Goal: Information Seeking & Learning: Learn about a topic

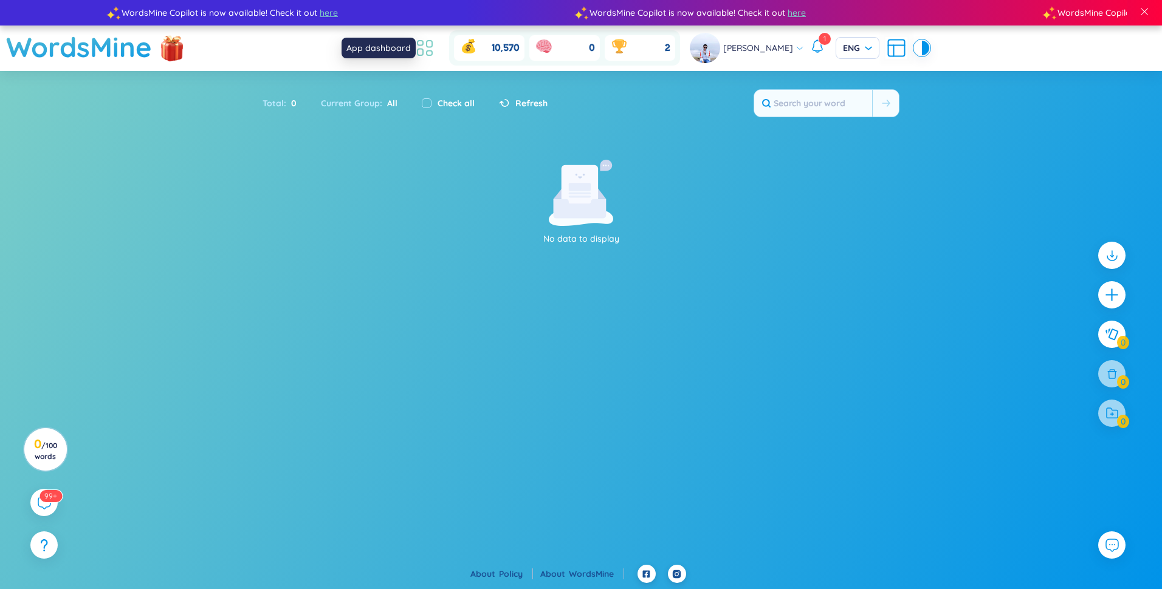
click at [432, 47] on icon at bounding box center [429, 44] width 5 height 7
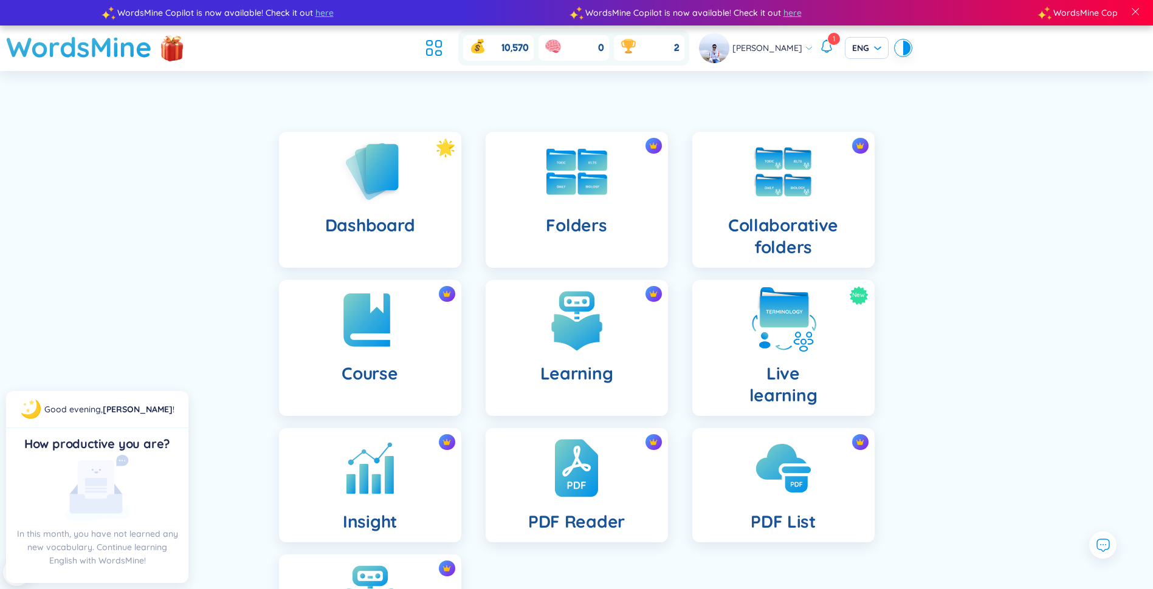
click at [768, 341] on img at bounding box center [783, 320] width 67 height 67
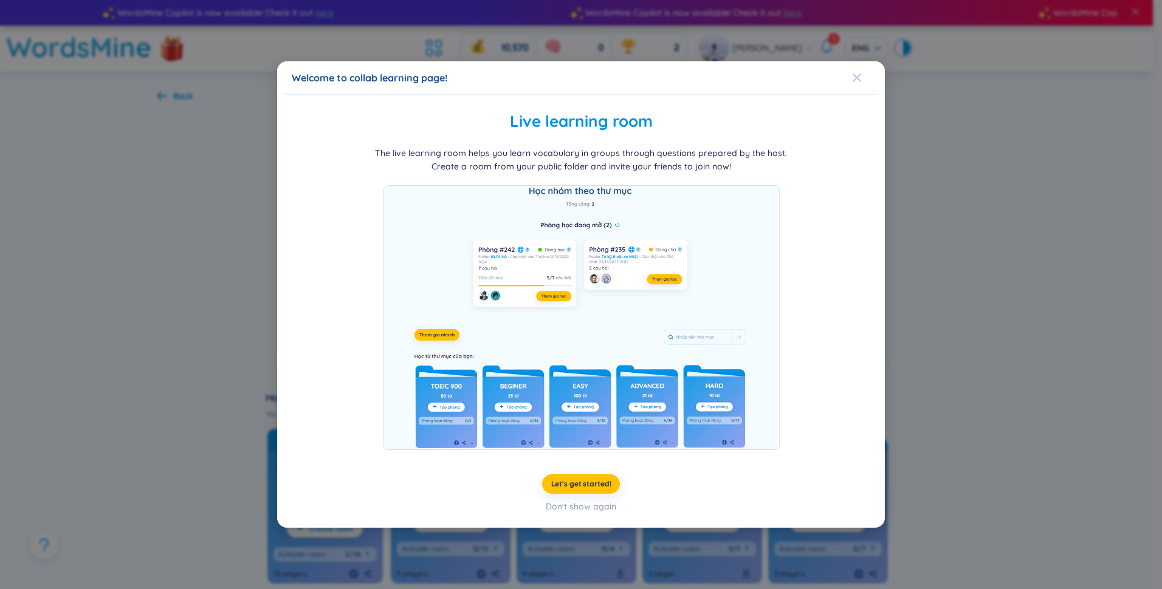
click at [860, 78] on icon "Close" at bounding box center [857, 78] width 10 height 10
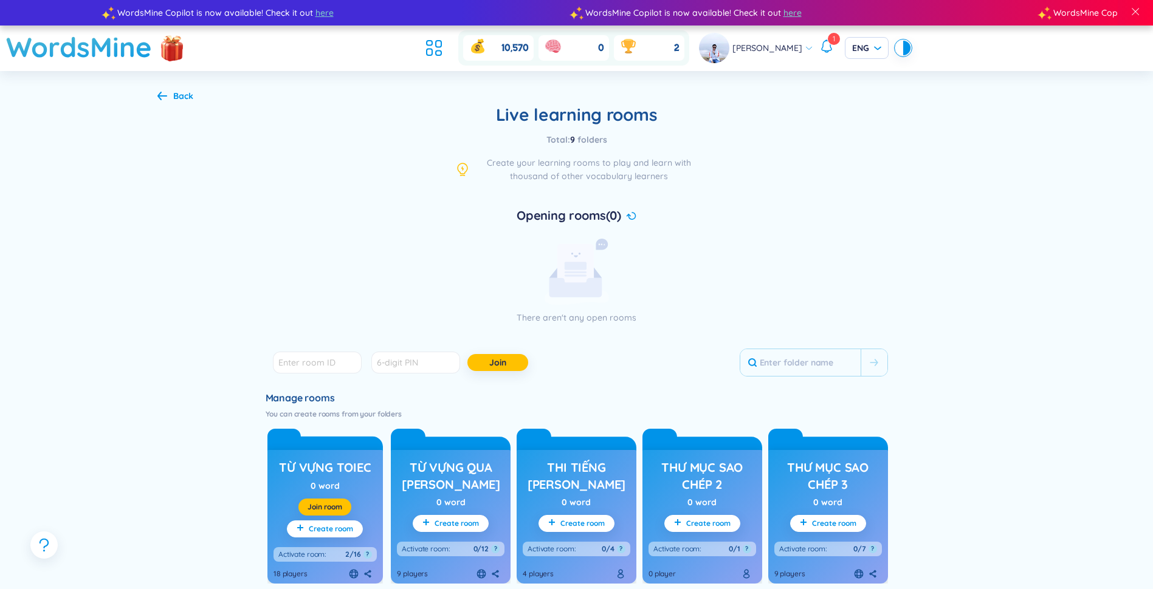
click at [155, 93] on div "Back Live learning rooms Total : 9 folders Create your learning rooms to play a…" at bounding box center [576, 532] width 875 height 922
click at [161, 94] on icon at bounding box center [162, 95] width 10 height 9
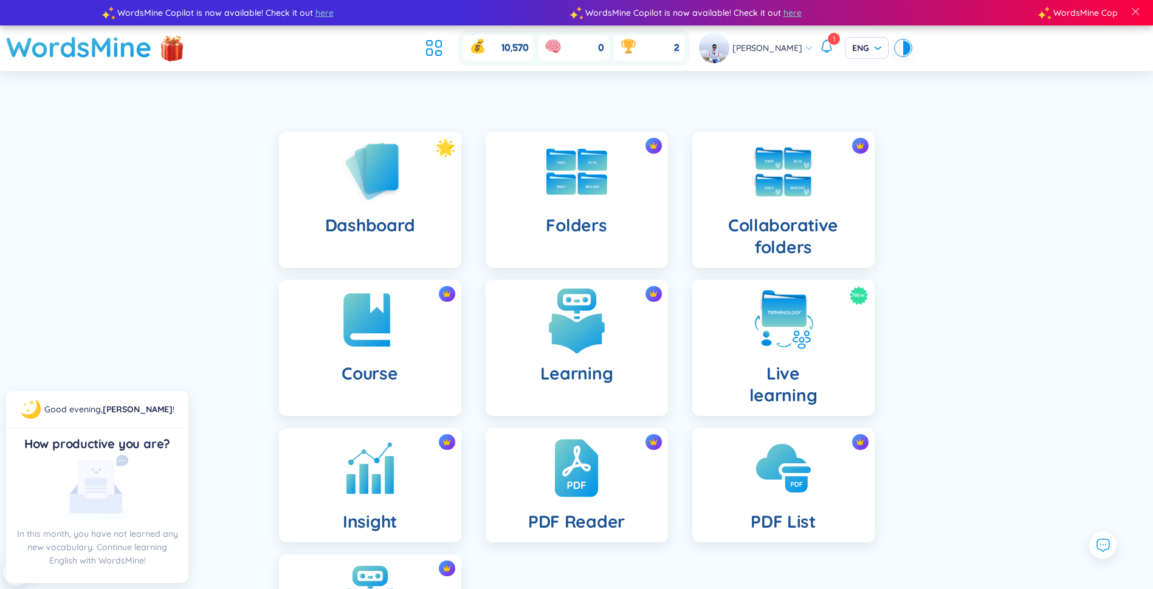
click at [556, 323] on img at bounding box center [576, 320] width 67 height 67
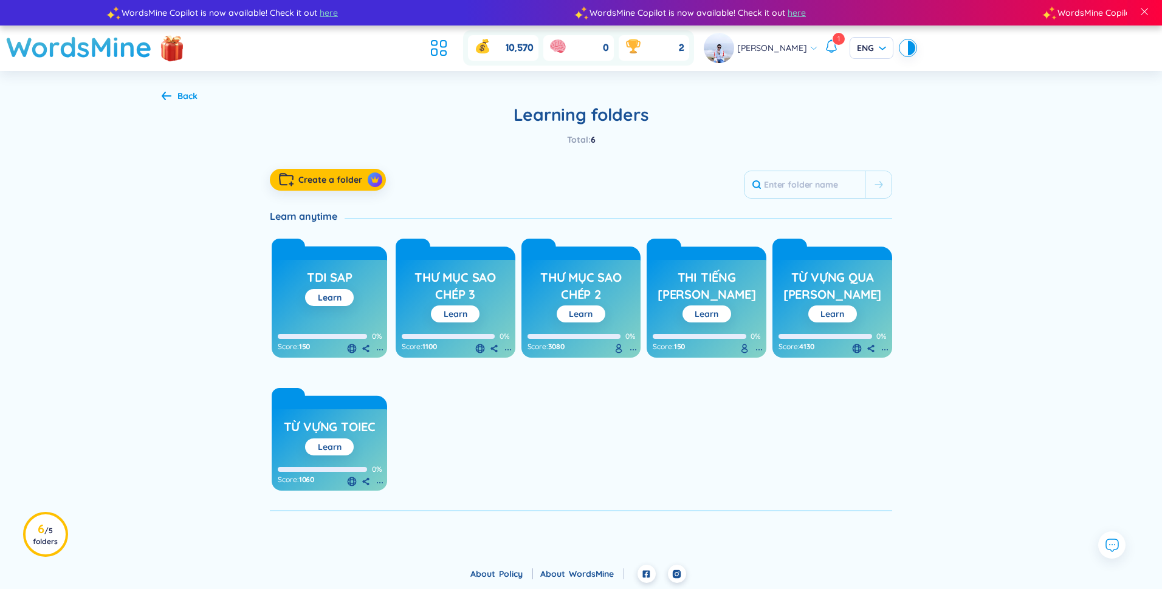
click at [165, 100] on icon at bounding box center [167, 96] width 10 height 9
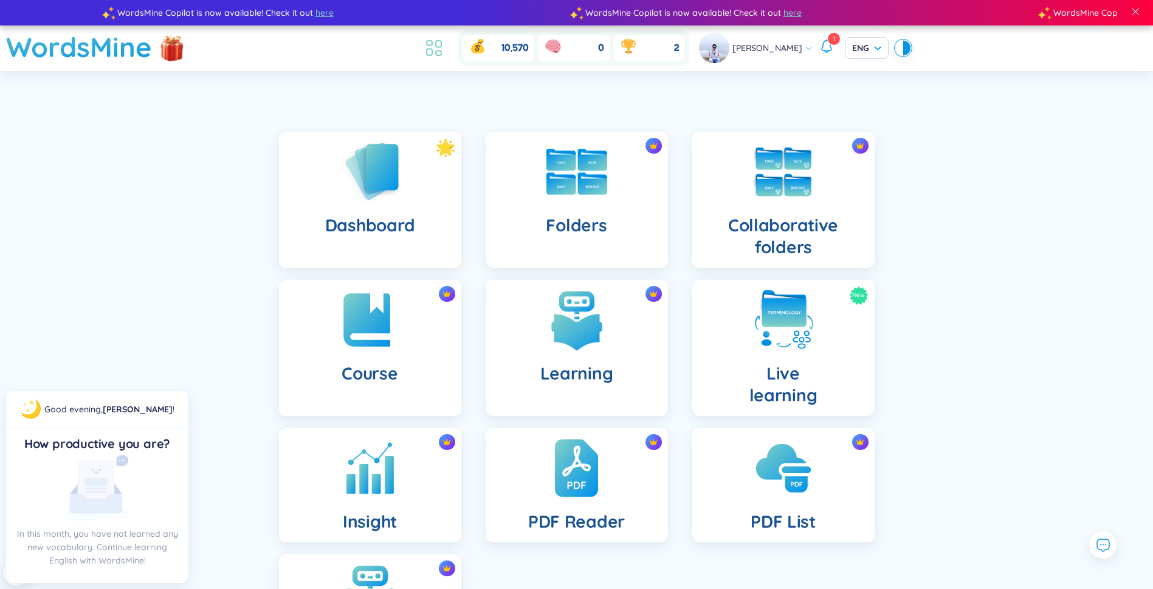
drag, startPoint x: 448, startPoint y: 46, endPoint x: 449, endPoint y: 53, distance: 7.3
click at [445, 46] on icon at bounding box center [434, 48] width 22 height 22
click at [385, 332] on img at bounding box center [370, 320] width 67 height 67
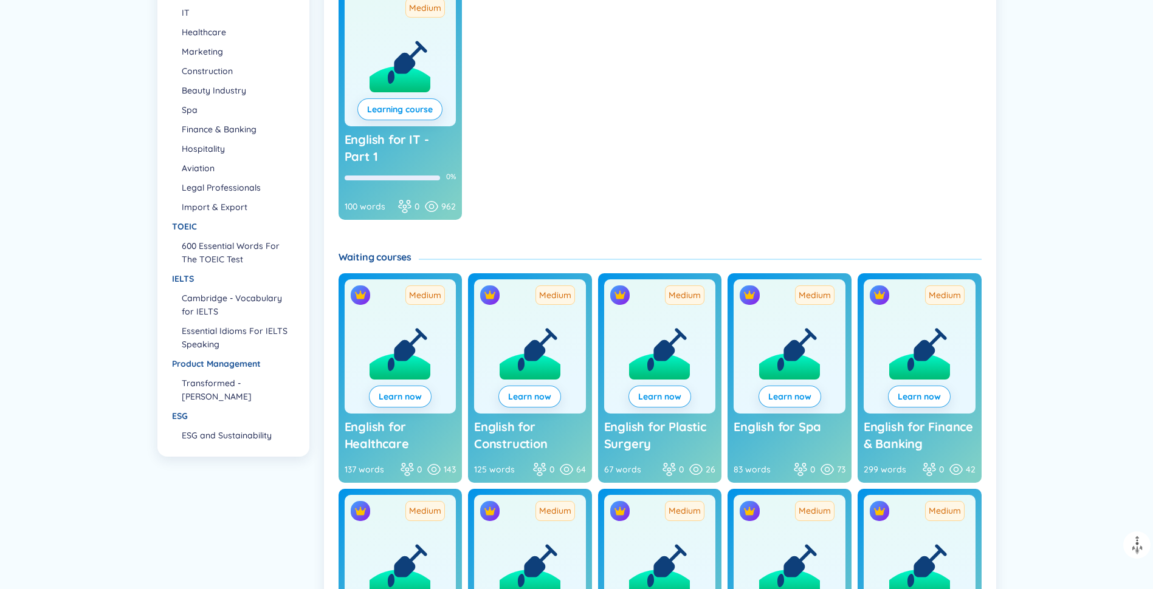
scroll to position [365, 0]
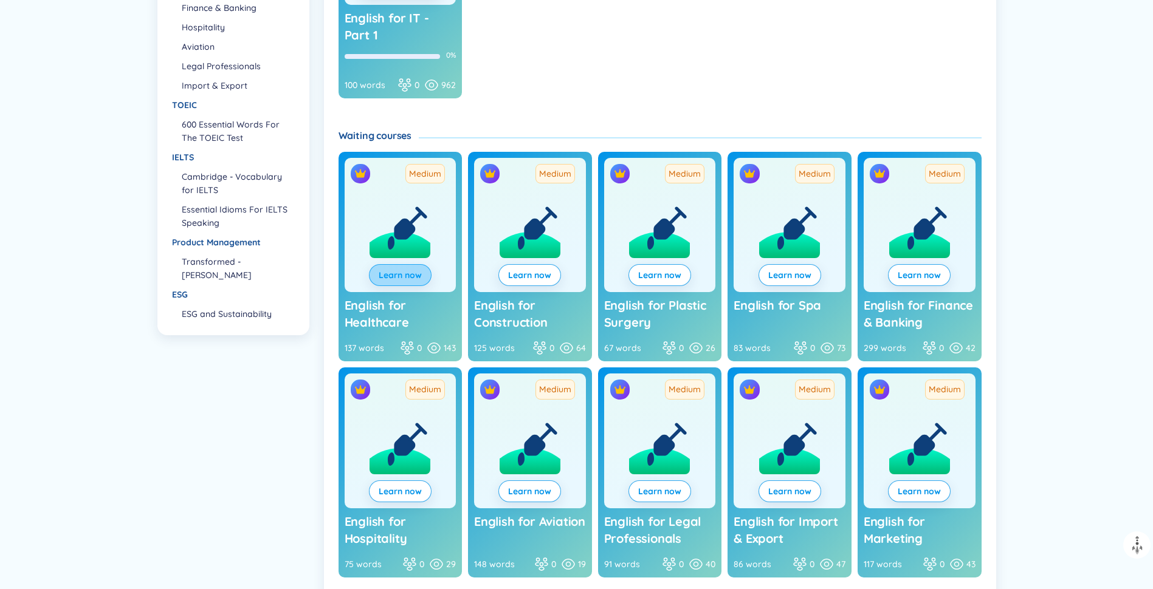
click at [403, 268] on button "Learn now" at bounding box center [400, 275] width 63 height 22
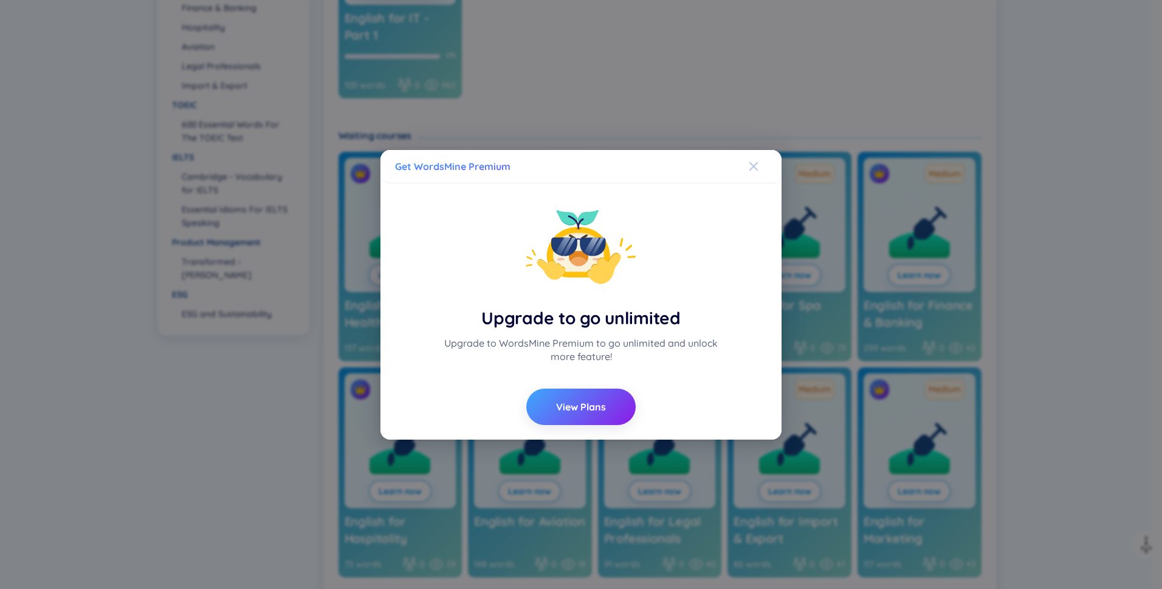
click at [753, 168] on icon "Close" at bounding box center [753, 166] width 9 height 9
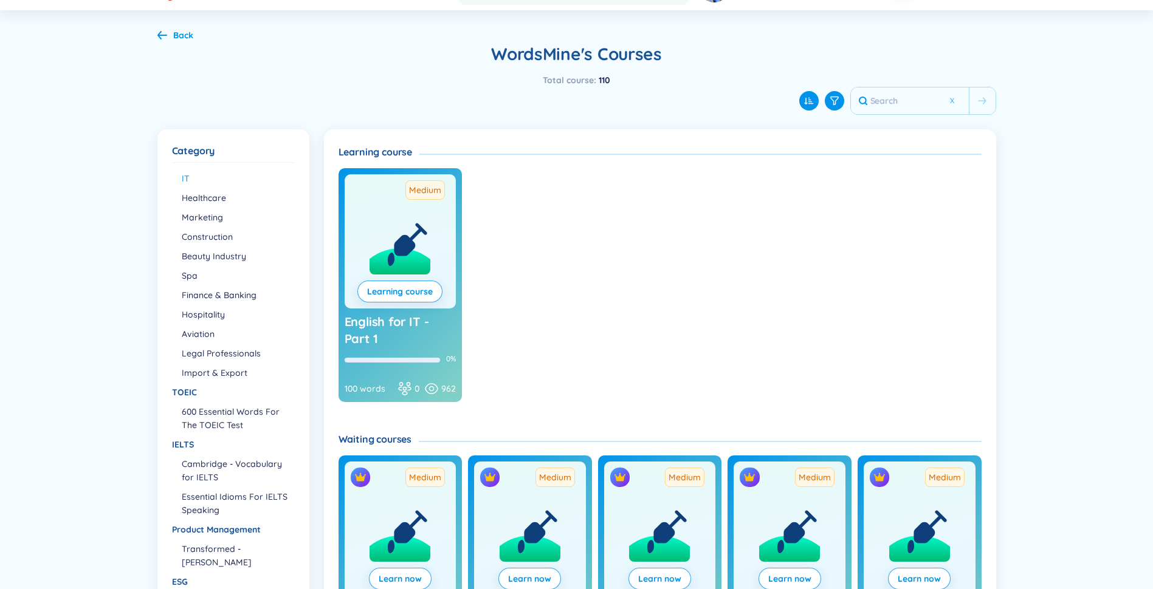
scroll to position [0, 0]
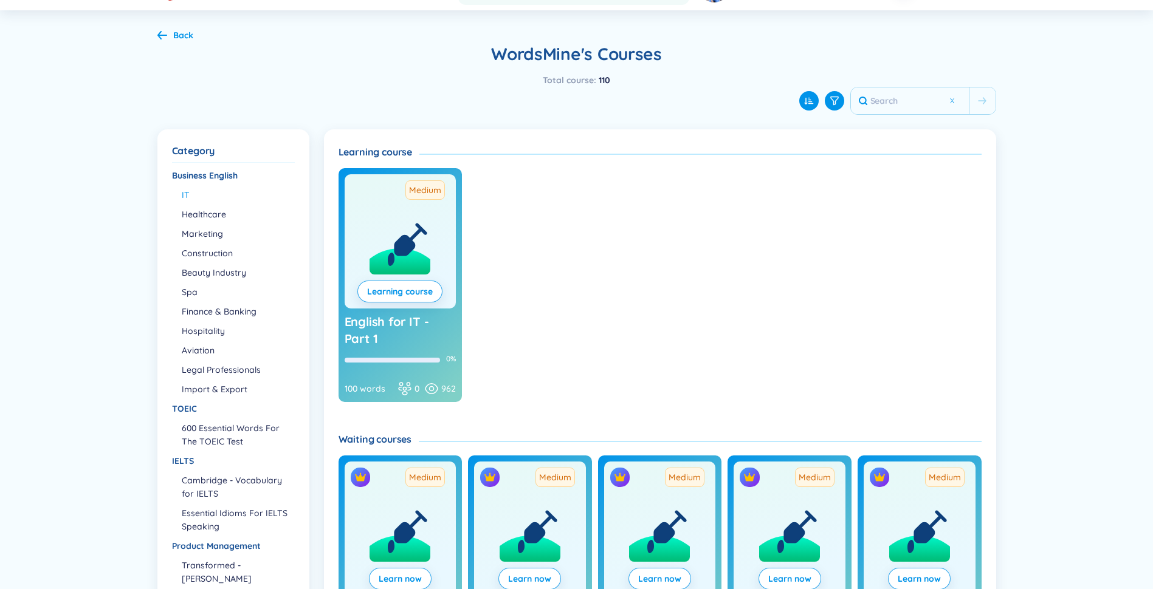
click at [190, 190] on li "IT" at bounding box center [238, 194] width 112 height 13
click at [389, 285] on link "Learning course" at bounding box center [400, 291] width 66 height 13
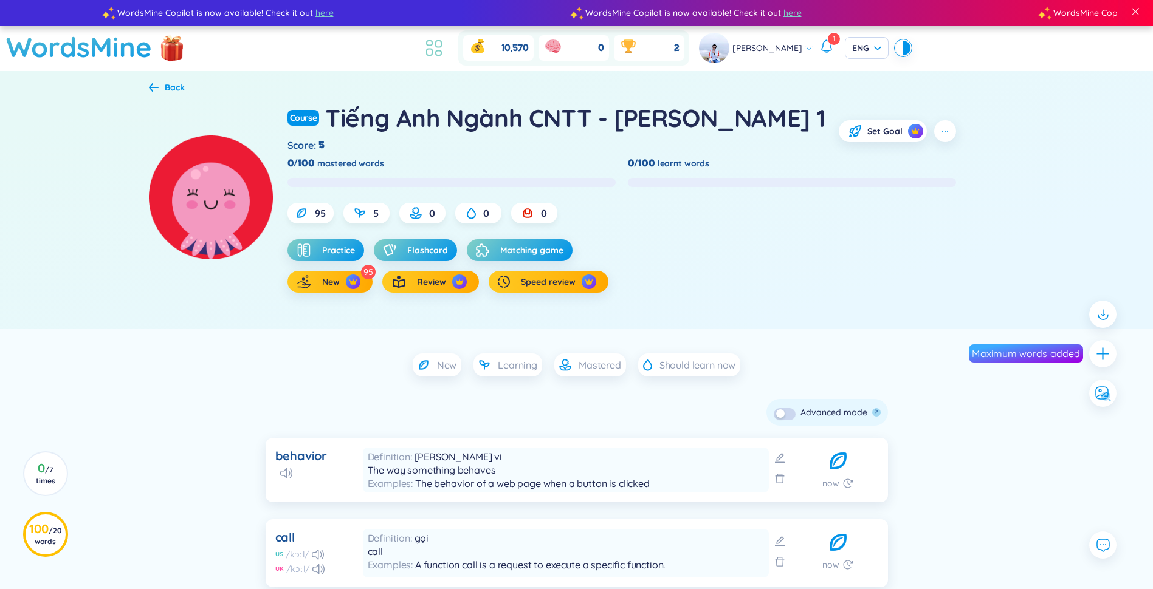
click at [433, 55] on li at bounding box center [434, 48] width 27 height 27
click at [441, 52] on icon at bounding box center [434, 48] width 22 height 22
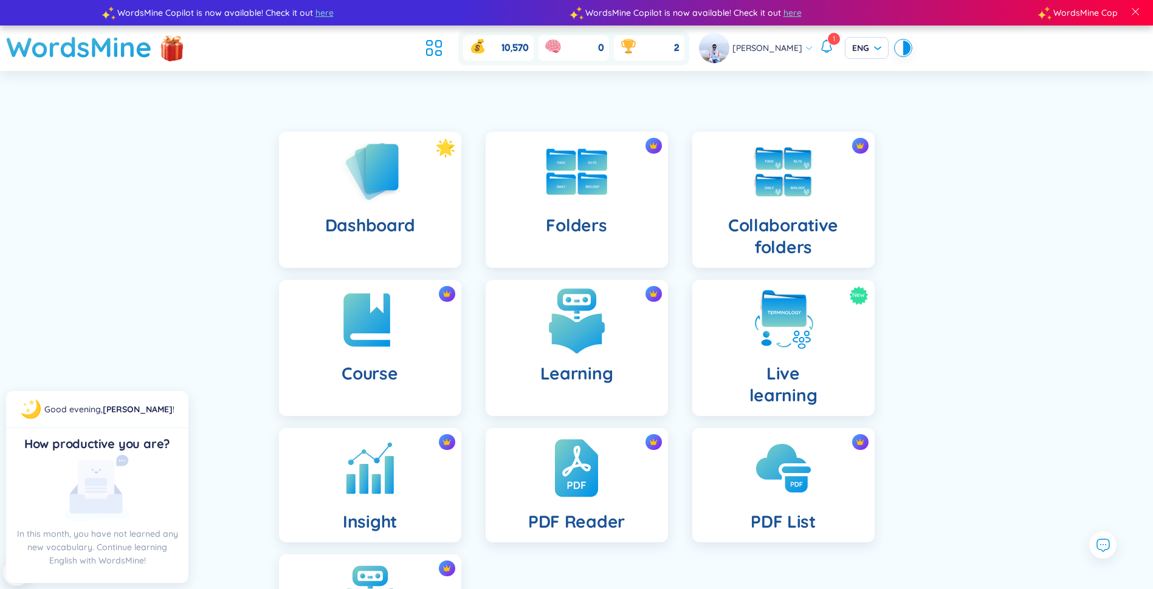
click at [591, 348] on img at bounding box center [576, 320] width 67 height 67
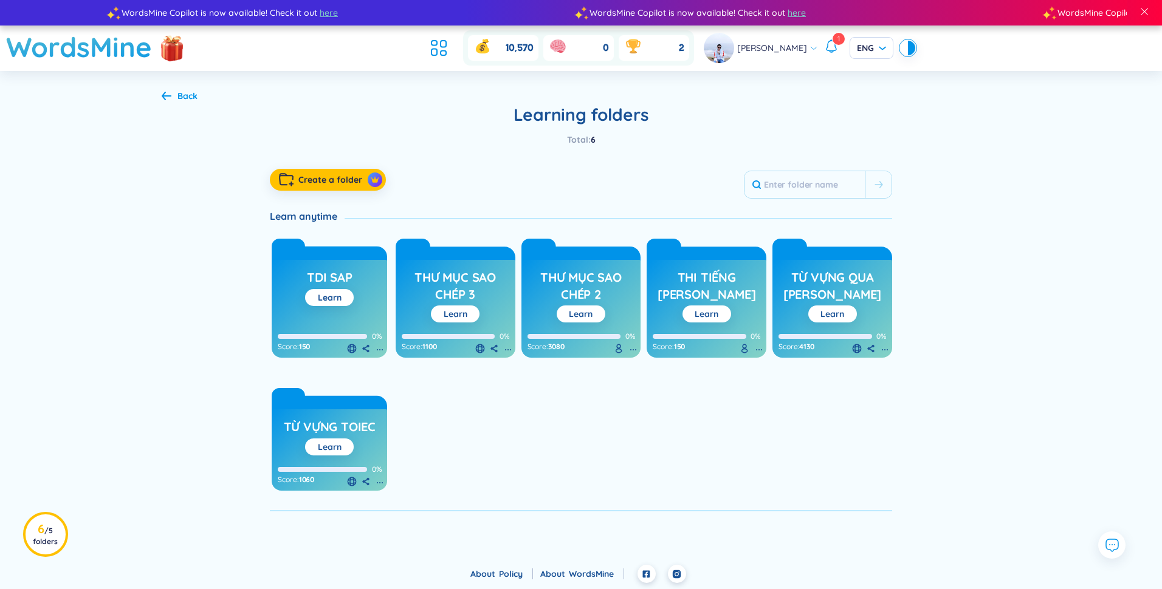
click at [465, 286] on h3 "thư mục sao chép 3" at bounding box center [456, 285] width 108 height 33
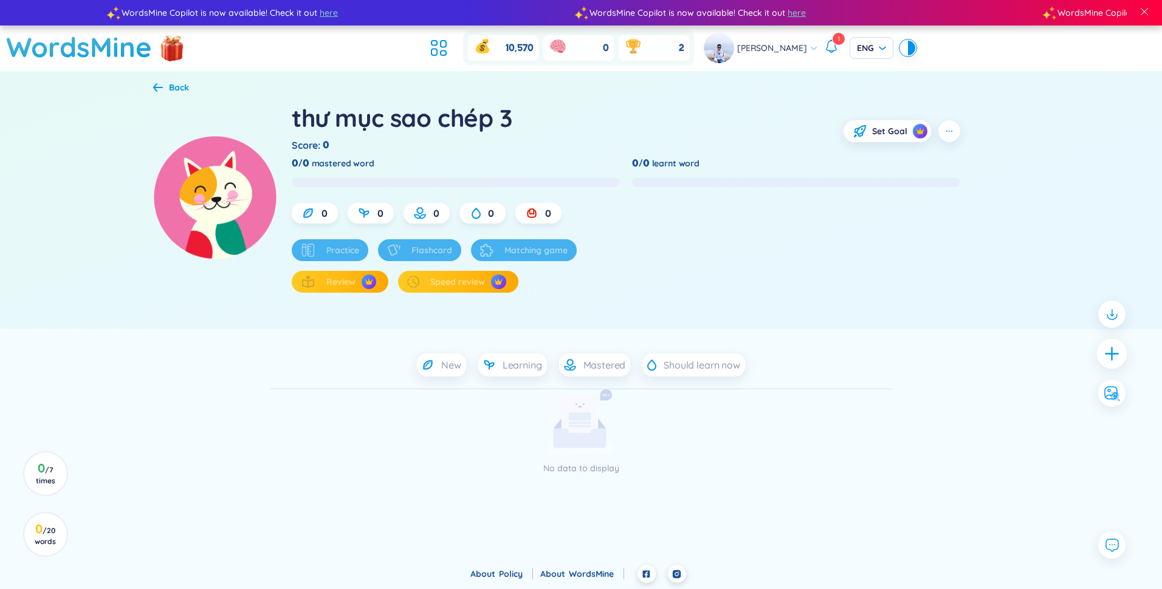
click at [1112, 347] on icon "plus" at bounding box center [1112, 354] width 17 height 17
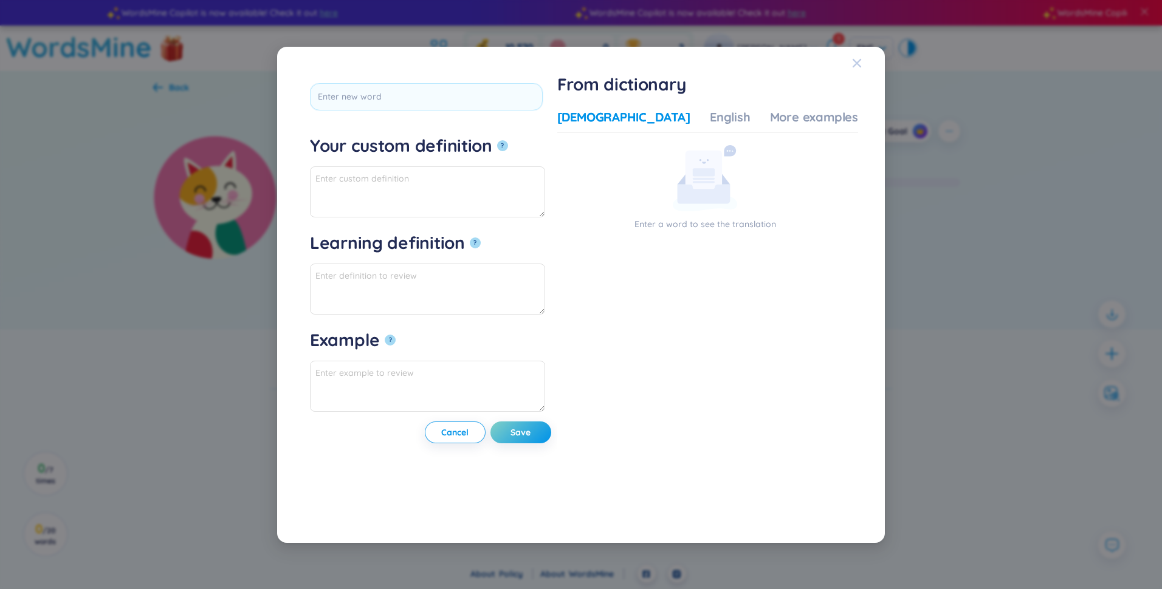
click at [858, 69] on div "Close" at bounding box center [857, 63] width 10 height 33
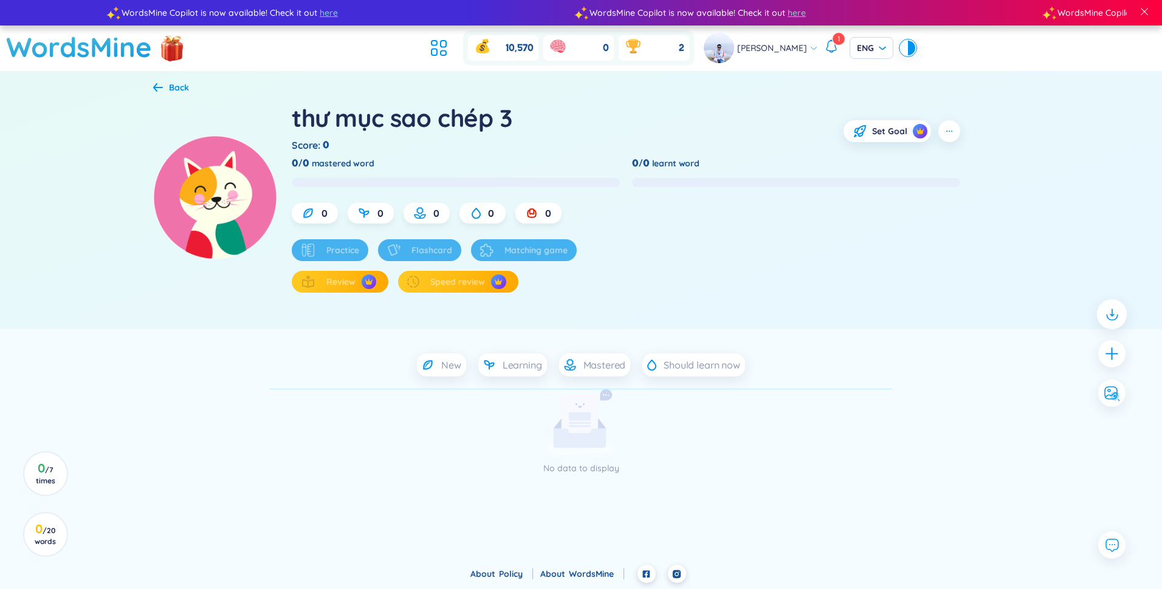
click at [1105, 313] on icon at bounding box center [1112, 314] width 16 height 16
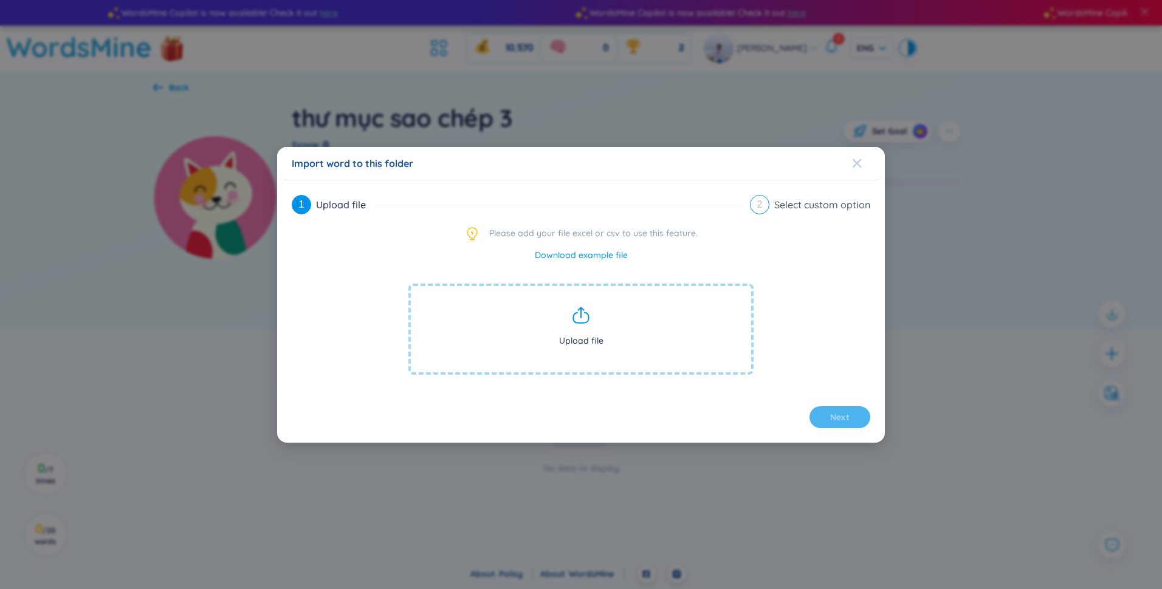
click at [864, 162] on span "Close" at bounding box center [868, 163] width 33 height 33
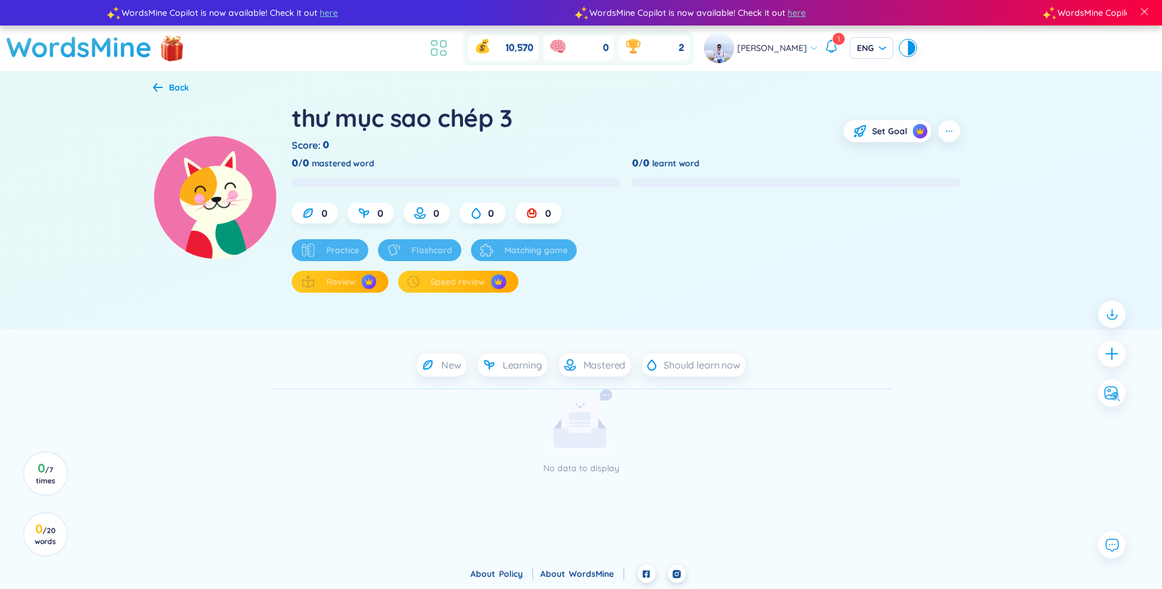
click at [439, 50] on icon at bounding box center [439, 48] width 22 height 22
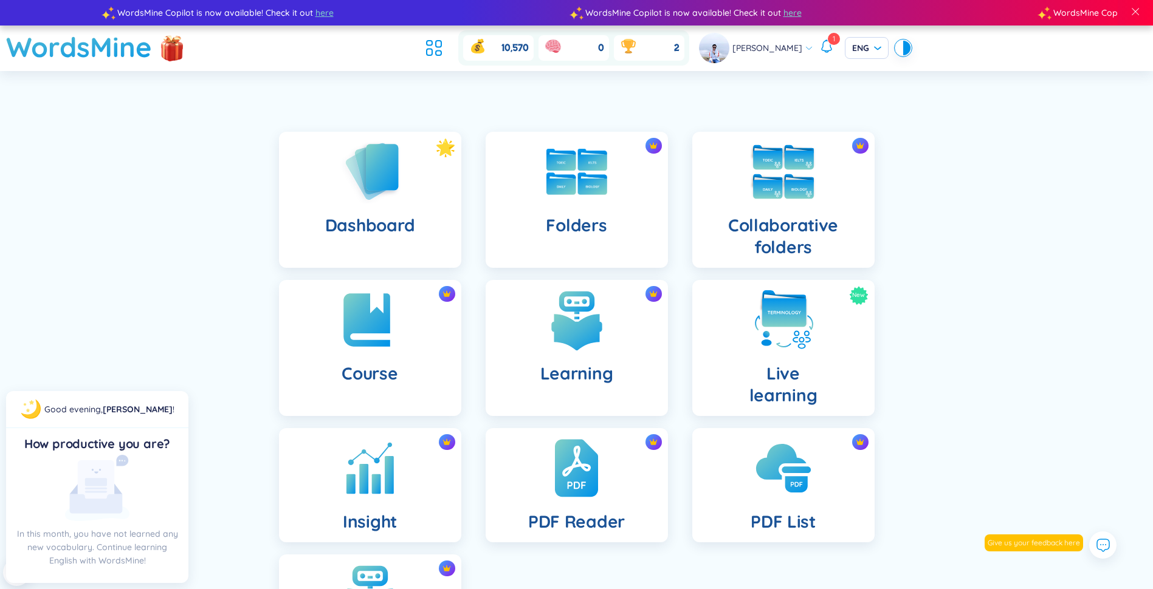
click at [794, 218] on h4 "Collaborative folders" at bounding box center [783, 237] width 163 height 44
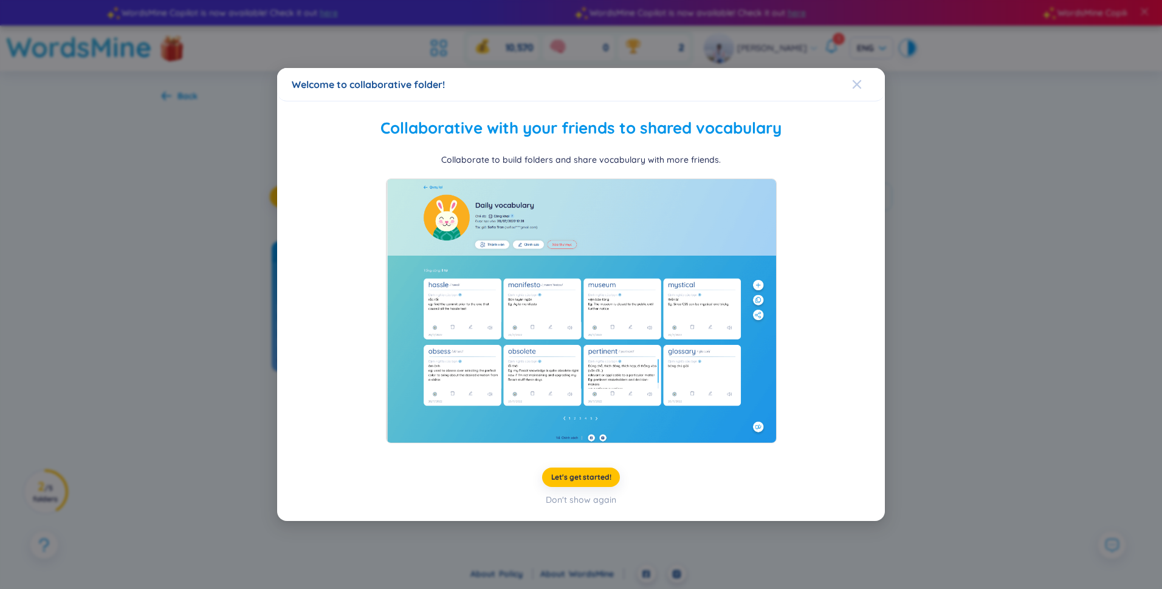
click at [854, 85] on icon "Close" at bounding box center [857, 85] width 10 height 10
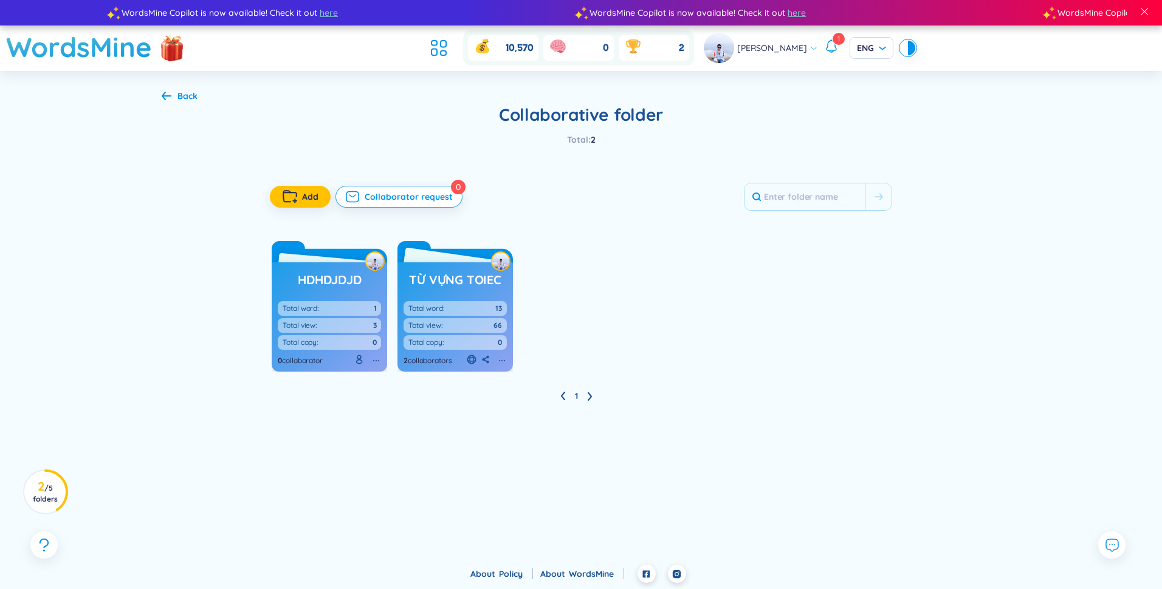
click at [459, 289] on link "từ vựng toiec" at bounding box center [455, 280] width 92 height 23
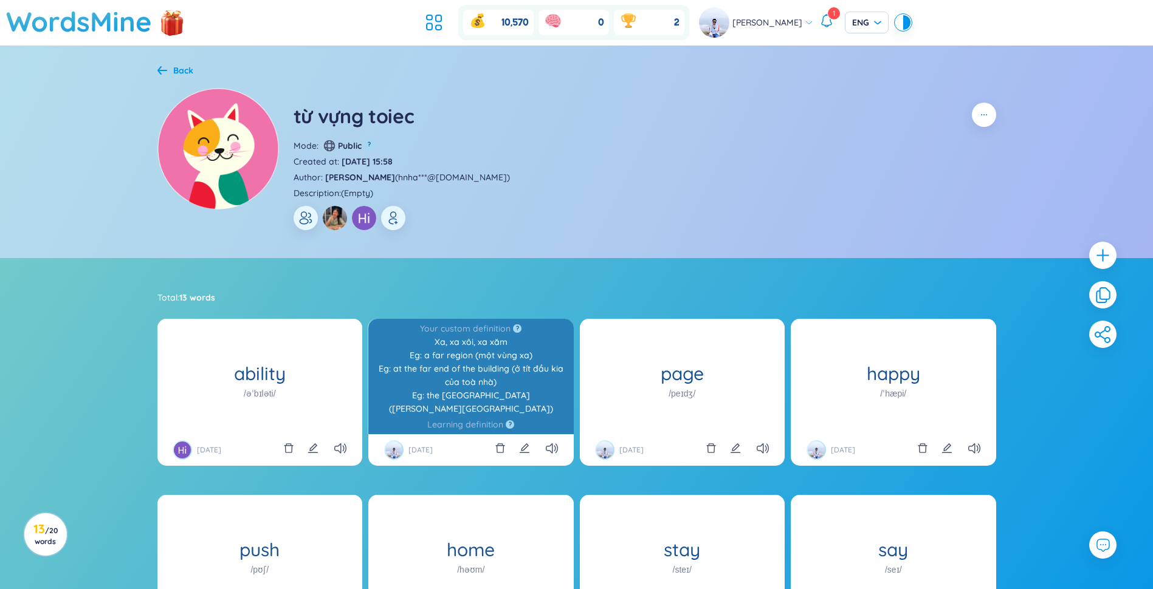
scroll to position [61, 0]
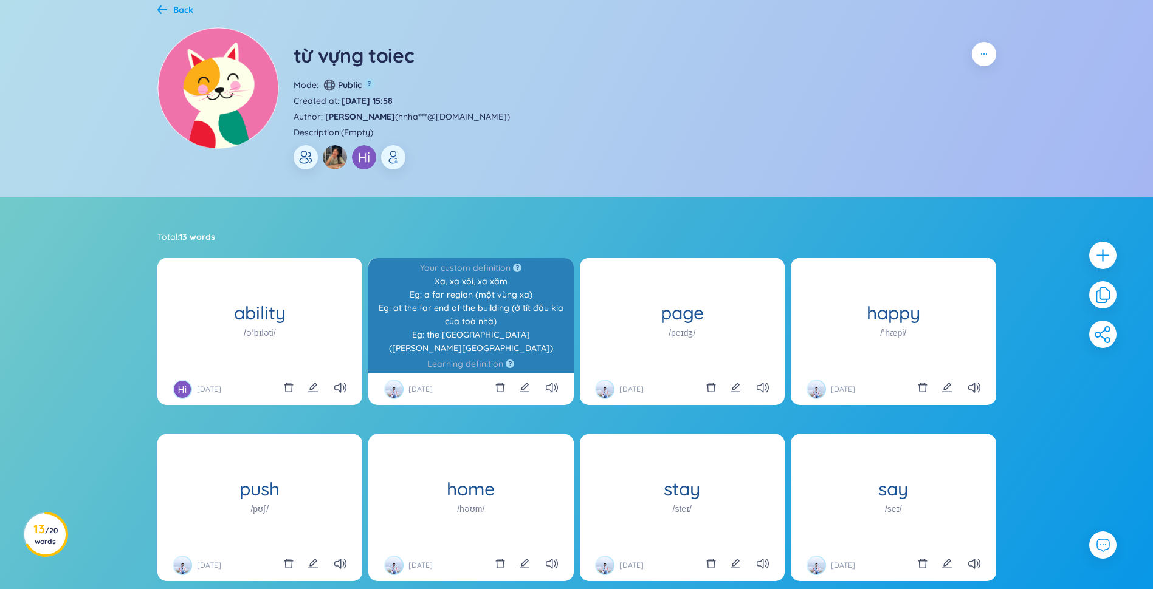
click at [467, 340] on div "Xa, xa xôi, xa xăm Eg: a far region (một vùng xa) Eg: at the far end of the bui…" at bounding box center [470, 315] width 193 height 80
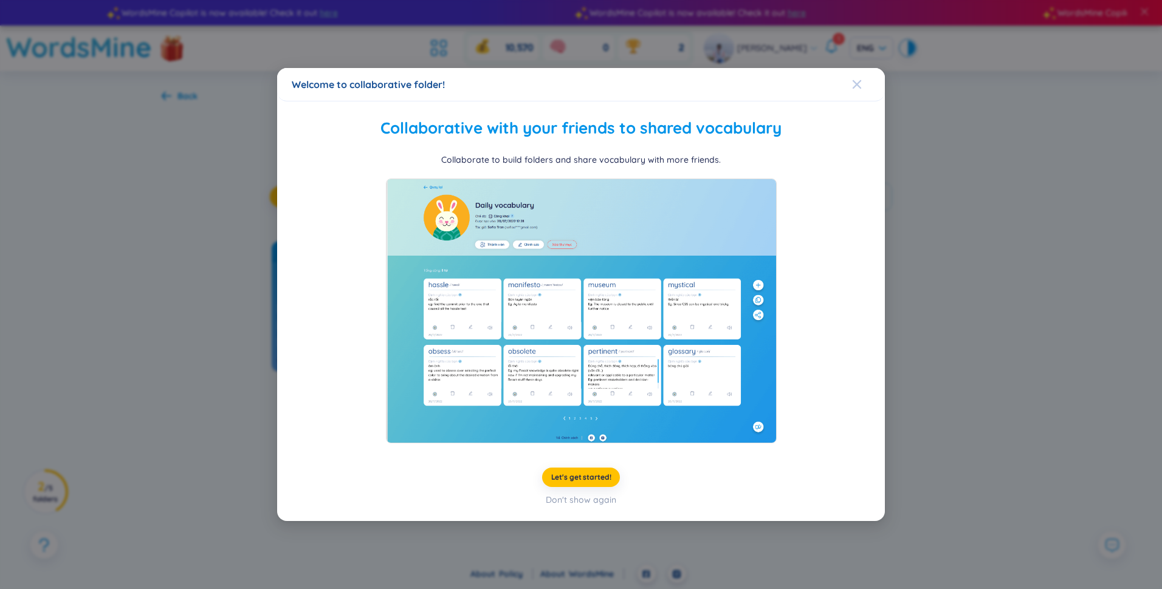
click at [853, 81] on icon "Close" at bounding box center [857, 85] width 10 height 10
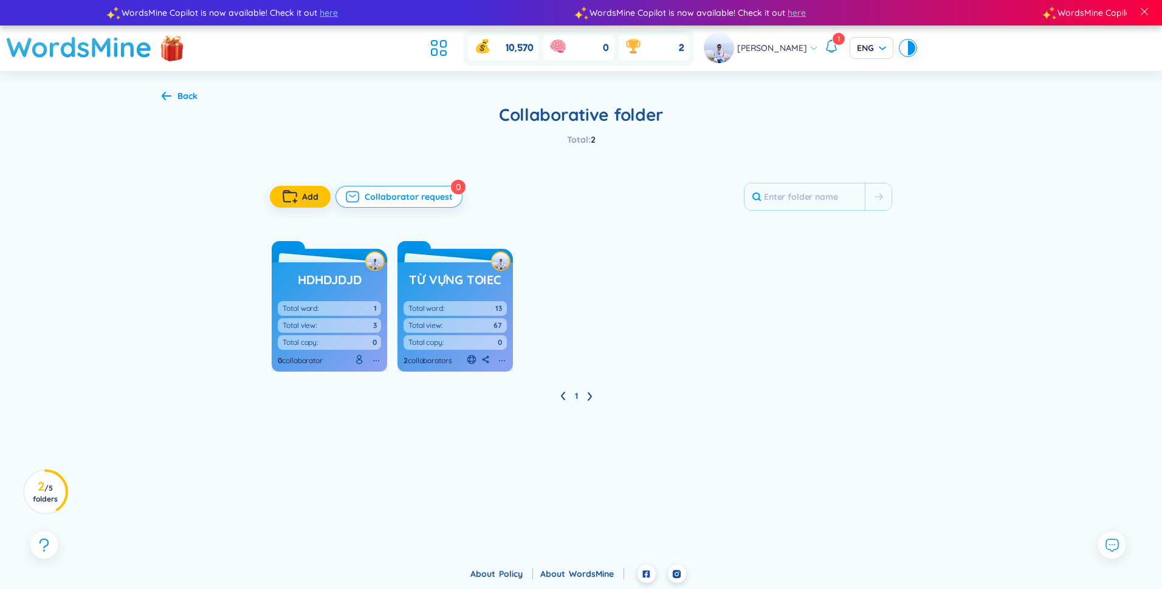
click at [167, 95] on icon at bounding box center [167, 95] width 10 height 9
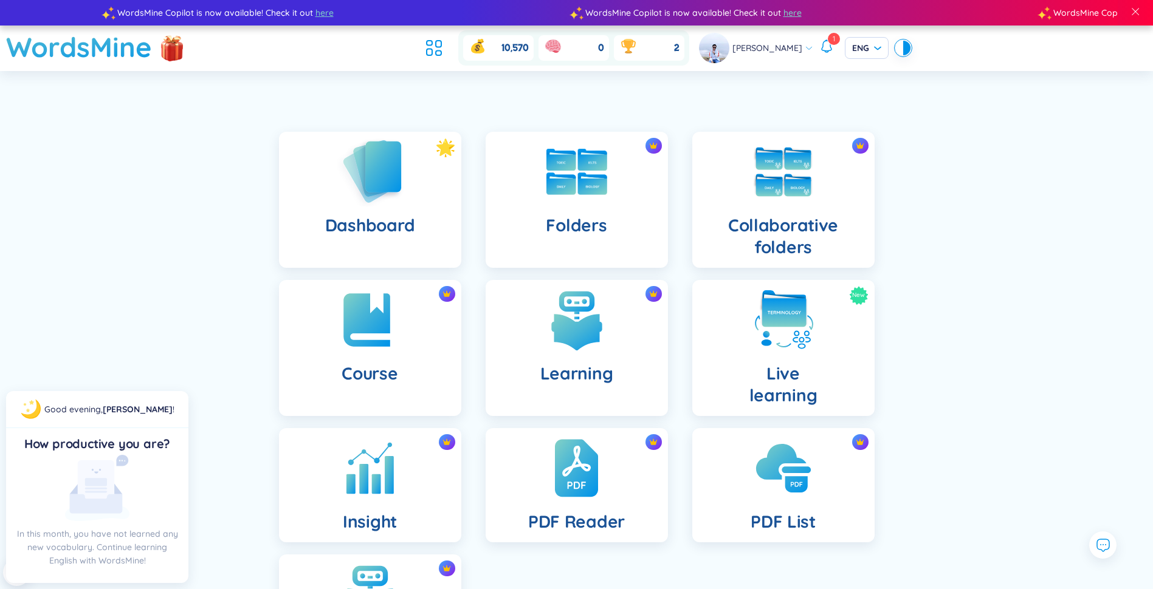
click at [374, 215] on h4 "Dashboard" at bounding box center [369, 226] width 89 height 22
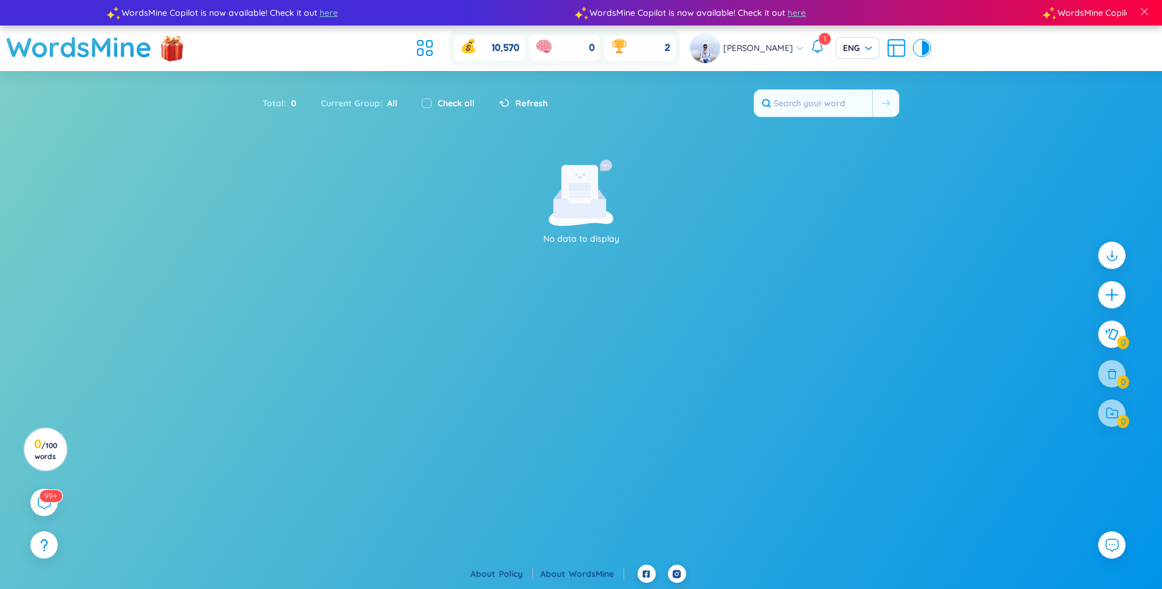
click at [810, 45] on icon at bounding box center [817, 46] width 15 height 15
click at [423, 49] on icon at bounding box center [419, 52] width 5 height 7
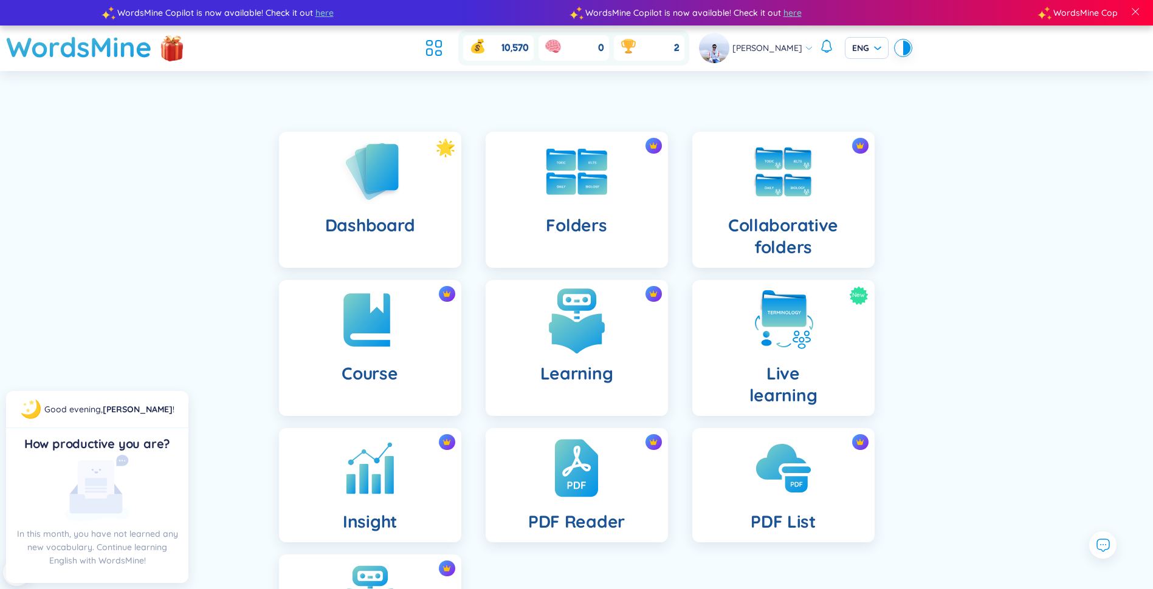
click at [606, 361] on div "Learning" at bounding box center [577, 348] width 182 height 136
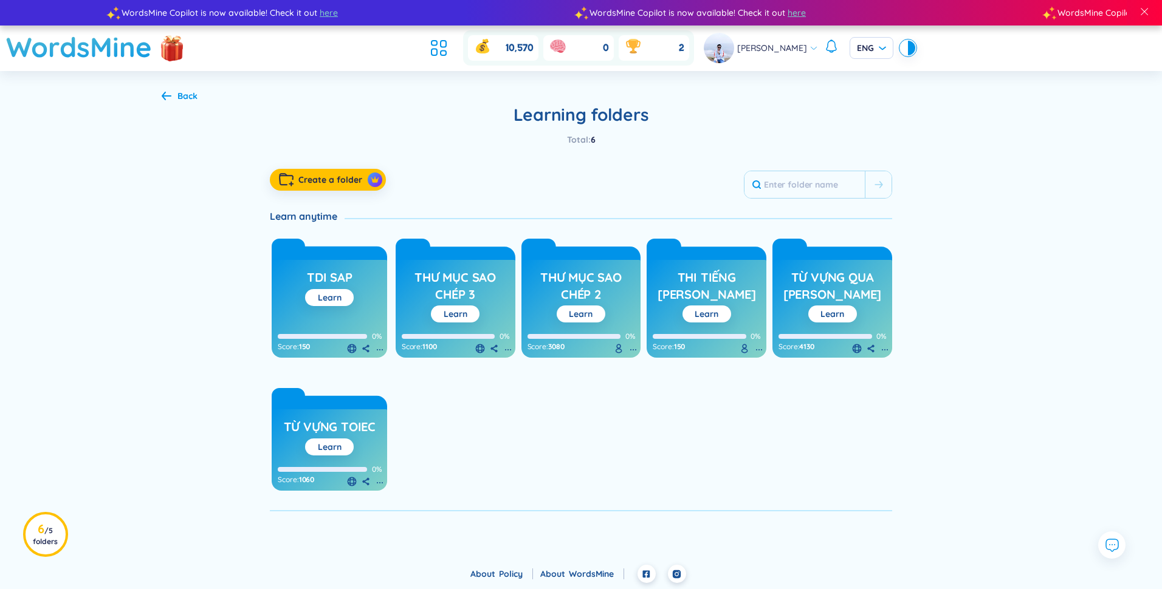
click at [830, 284] on h3 "từ vựng qua [PERSON_NAME]" at bounding box center [832, 285] width 108 height 33
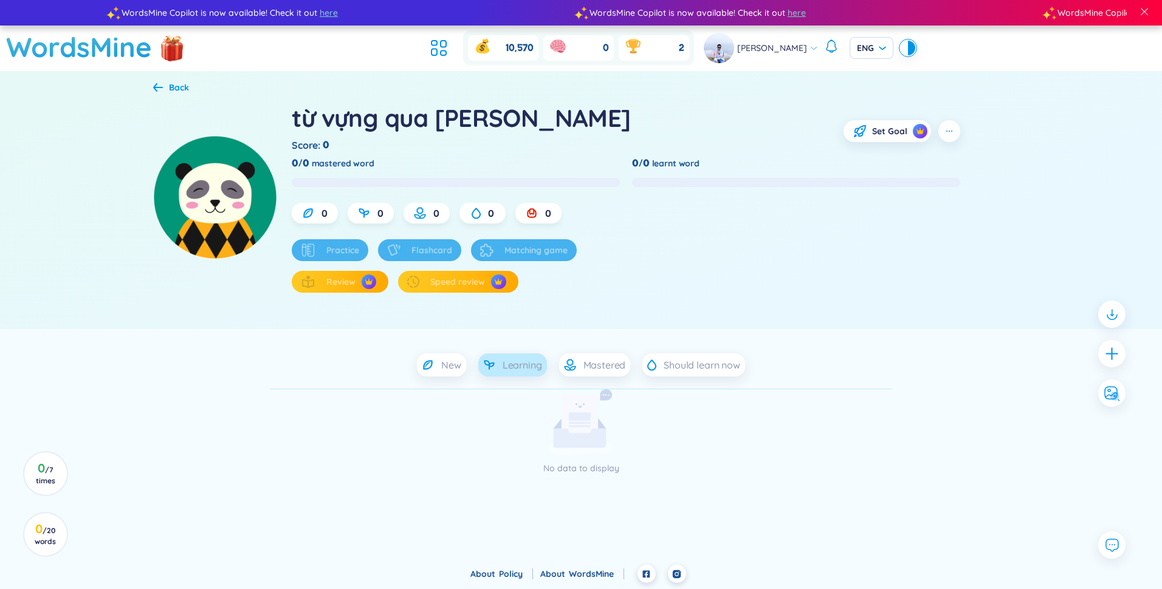
click at [521, 365] on span "Learning" at bounding box center [522, 365] width 39 height 13
